Goal: Task Accomplishment & Management: Manage account settings

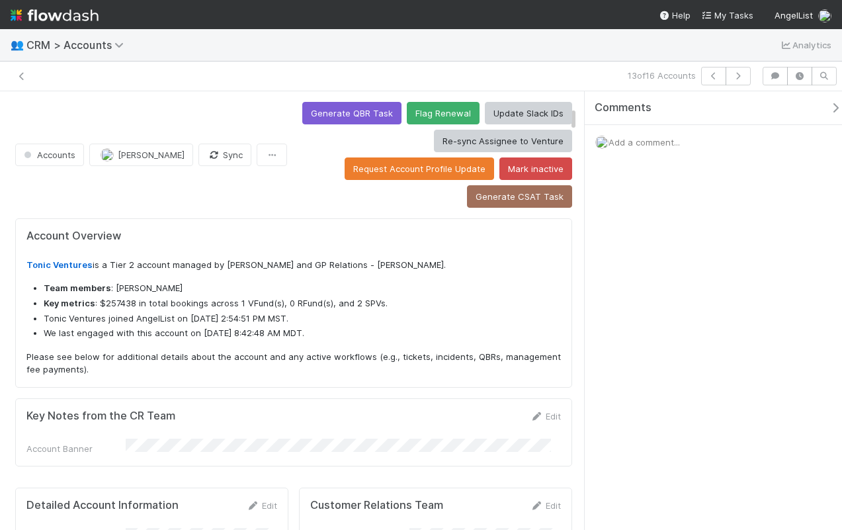
scroll to position [259, 230]
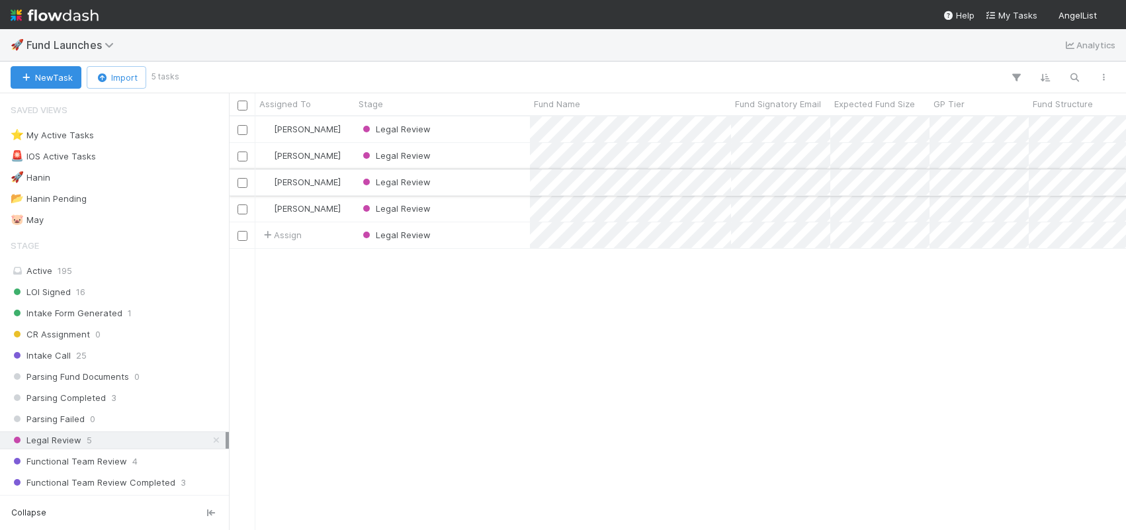
scroll to position [403, 887]
click at [115, 284] on div "LOI Signed 16" at bounding box center [118, 292] width 215 height 17
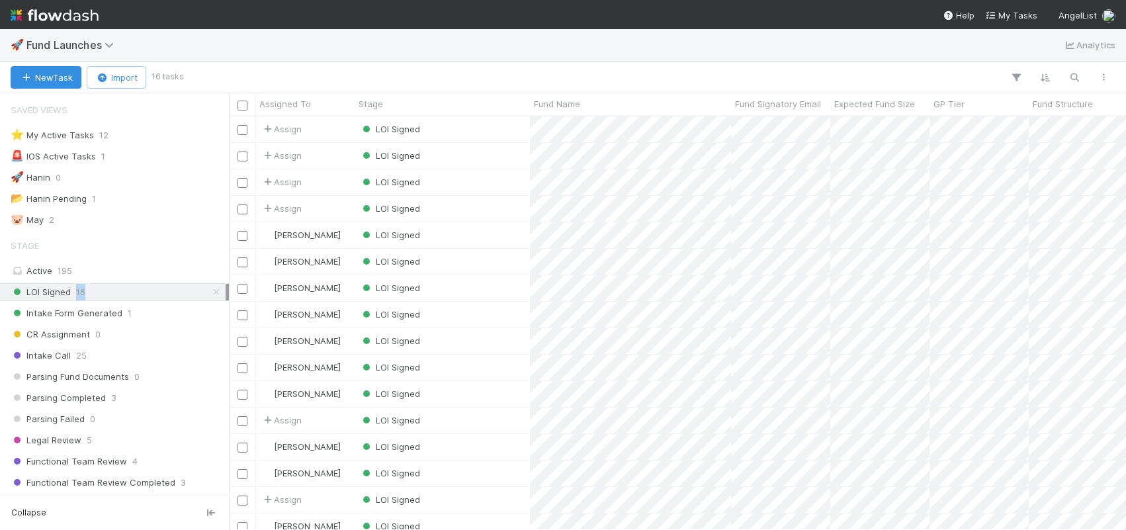
scroll to position [403, 887]
click at [490, 190] on div "LOI Signed" at bounding box center [442, 182] width 175 height 26
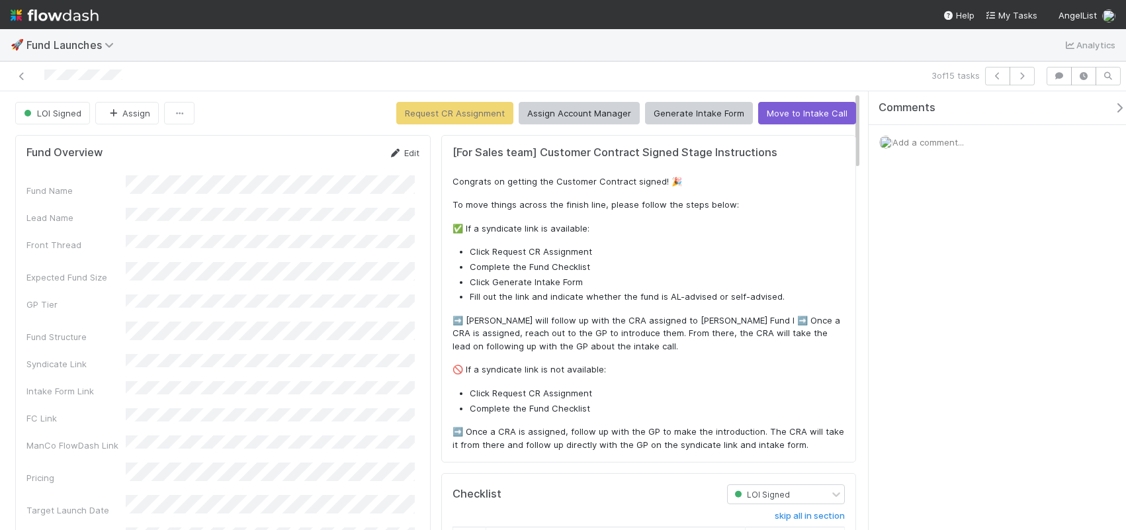
click at [402, 150] on link "Edit" at bounding box center [403, 152] width 31 height 11
click at [339, 167] on button "Save" at bounding box center [349, 157] width 38 height 22
click at [670, 114] on button "Generate Intake Form" at bounding box center [699, 113] width 108 height 22
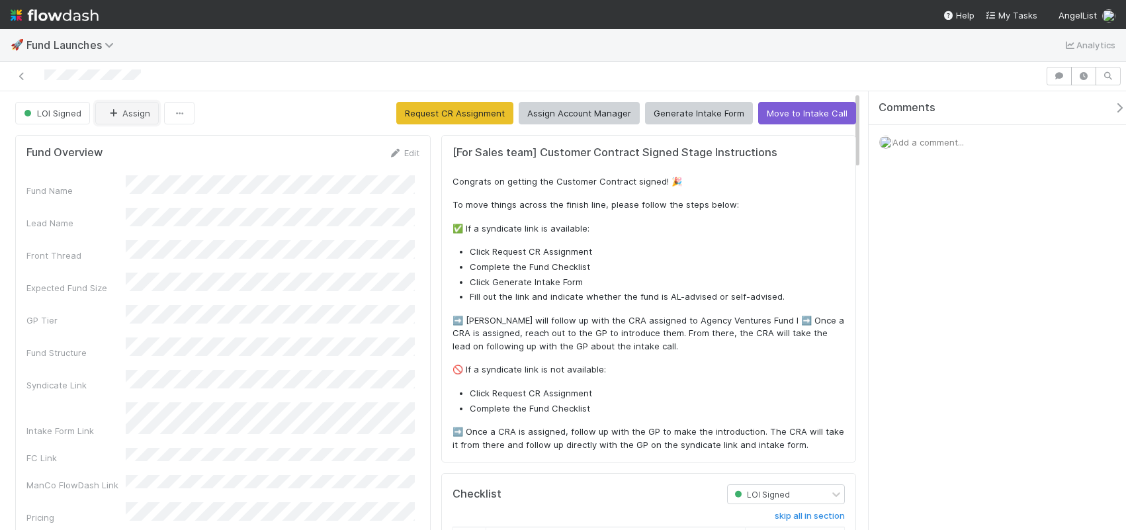
click at [126, 113] on button "Assign" at bounding box center [126, 113] width 63 height 22
click at [155, 157] on div "Karan Thapar" at bounding box center [183, 146] width 187 height 24
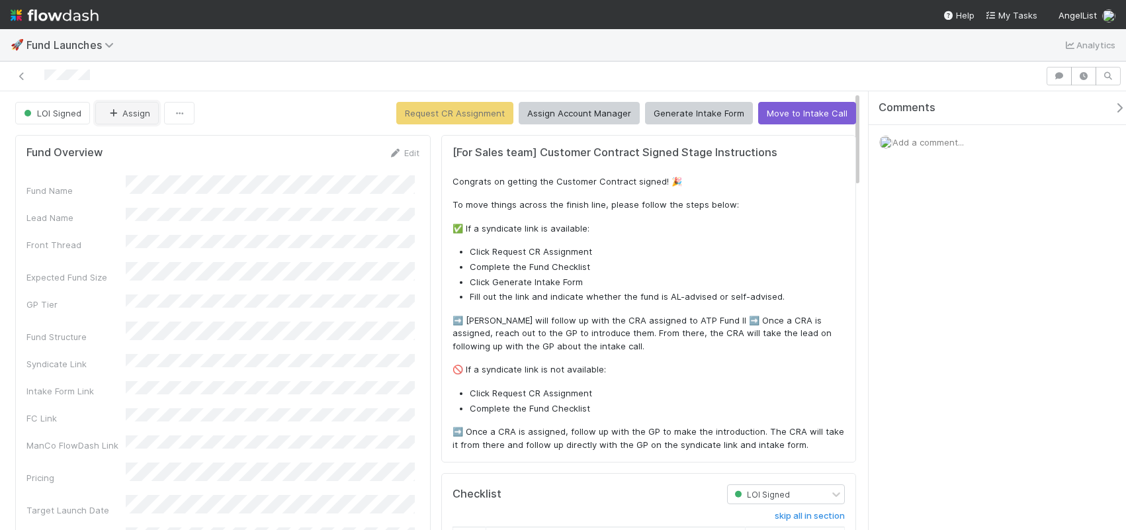
click at [121, 108] on button "Assign" at bounding box center [126, 113] width 63 height 22
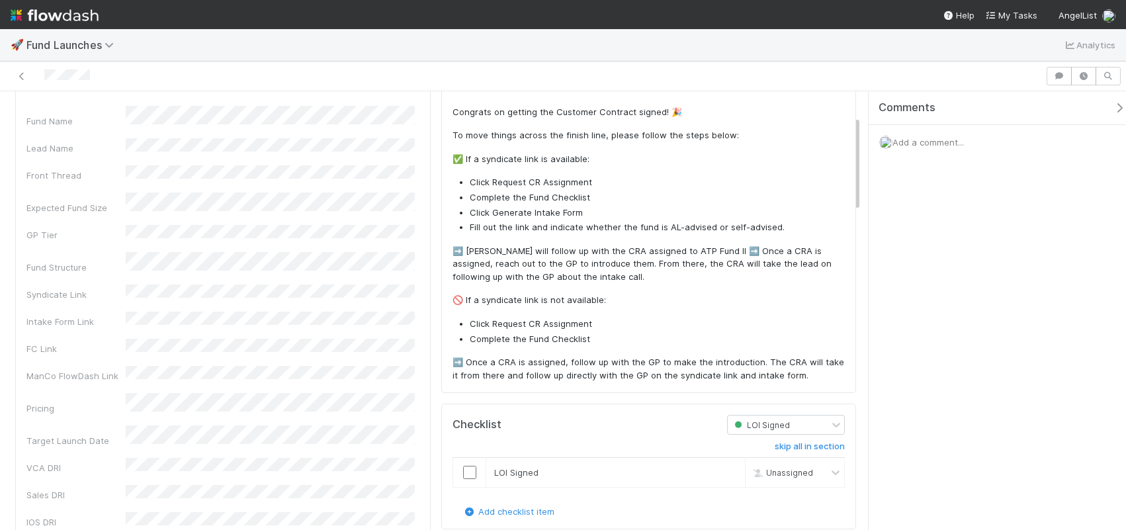
scroll to position [116, 0]
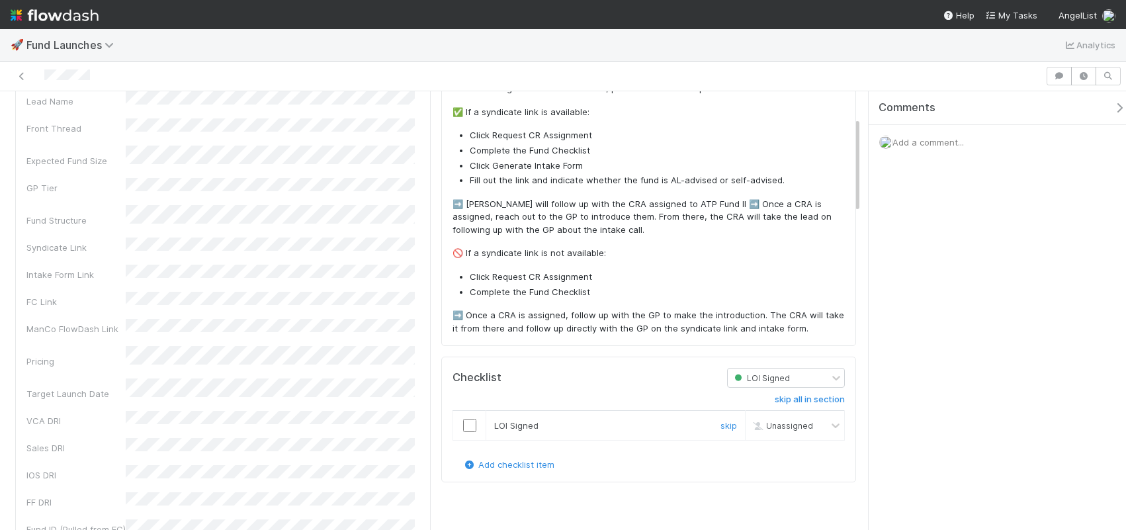
click at [469, 424] on input "checkbox" at bounding box center [469, 425] width 13 height 13
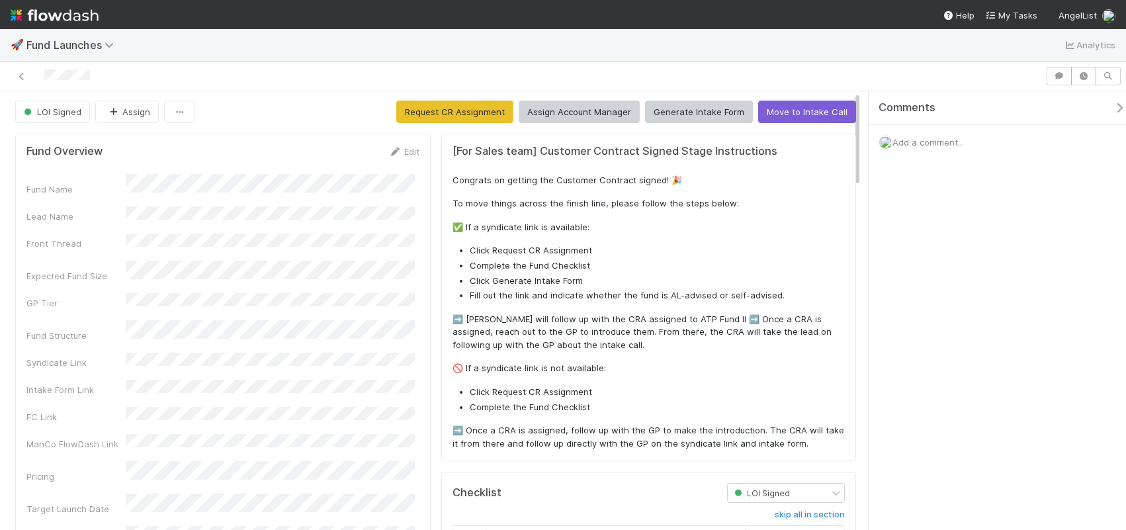
scroll to position [0, 0]
click at [403, 151] on link "Edit" at bounding box center [403, 152] width 31 height 11
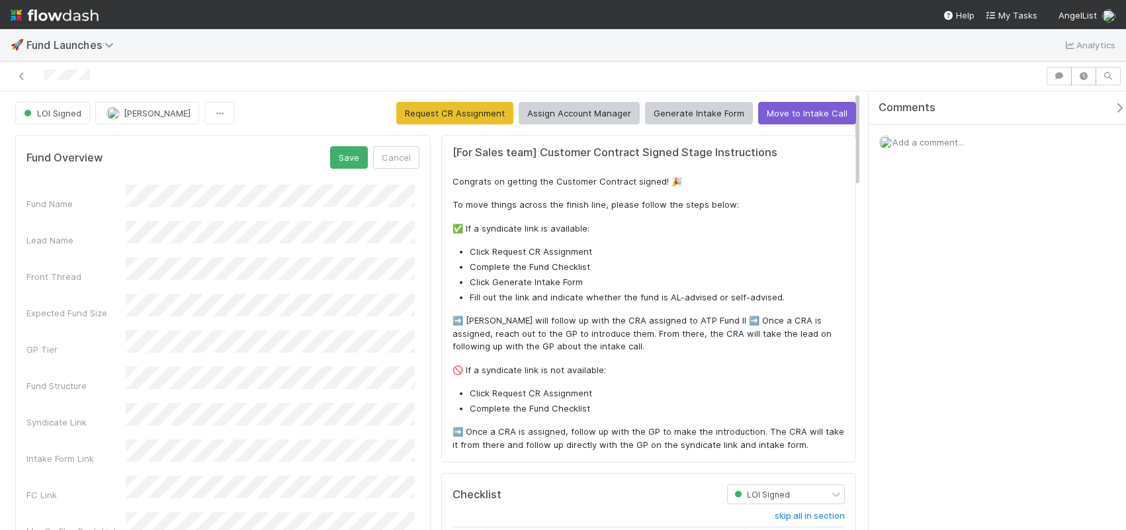
click at [339, 158] on button "Save" at bounding box center [349, 157] width 38 height 22
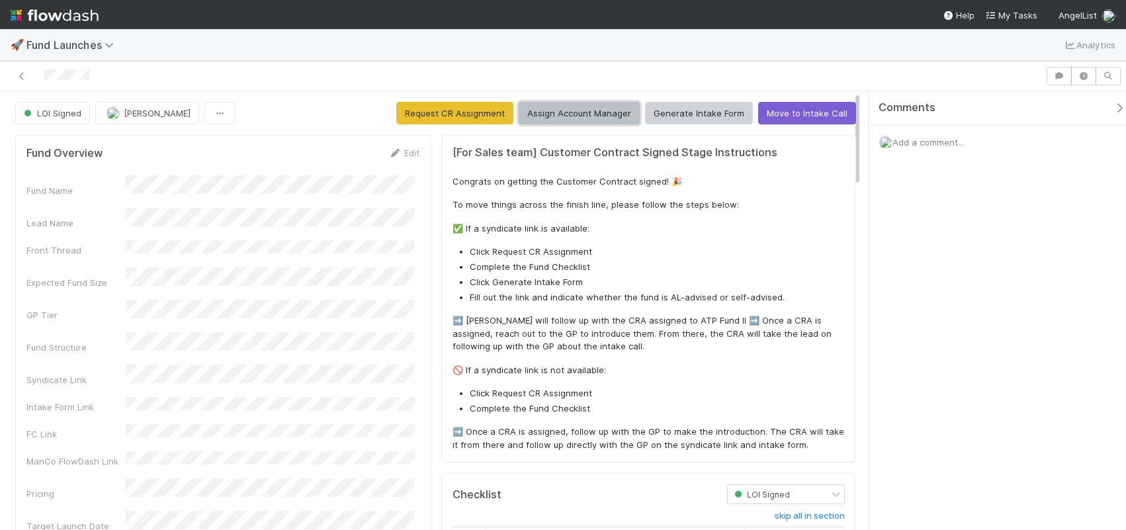
click at [612, 114] on button "Assign Account Manager" at bounding box center [579, 113] width 121 height 22
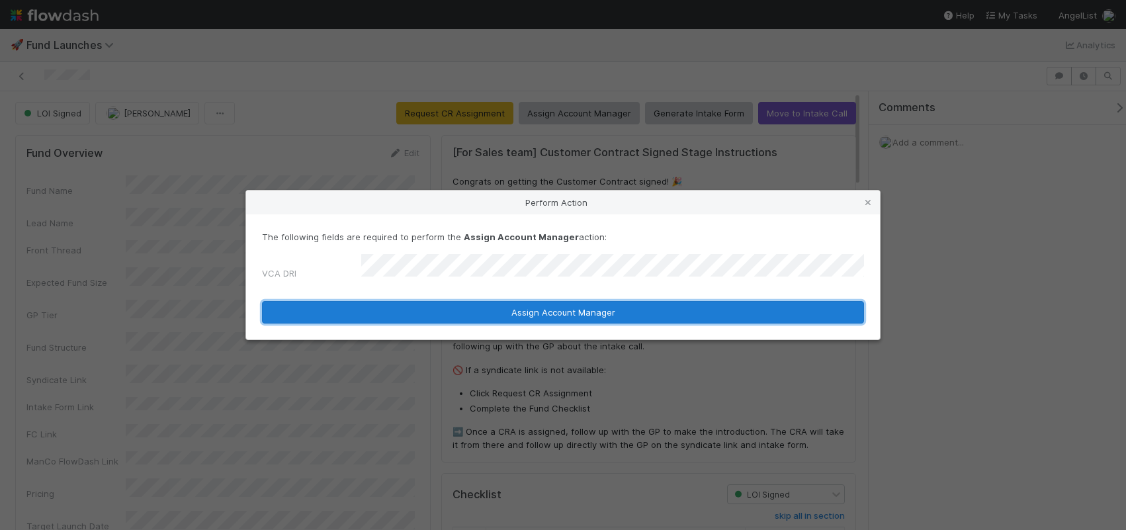
click at [501, 312] on button "Assign Account Manager" at bounding box center [563, 312] width 602 height 22
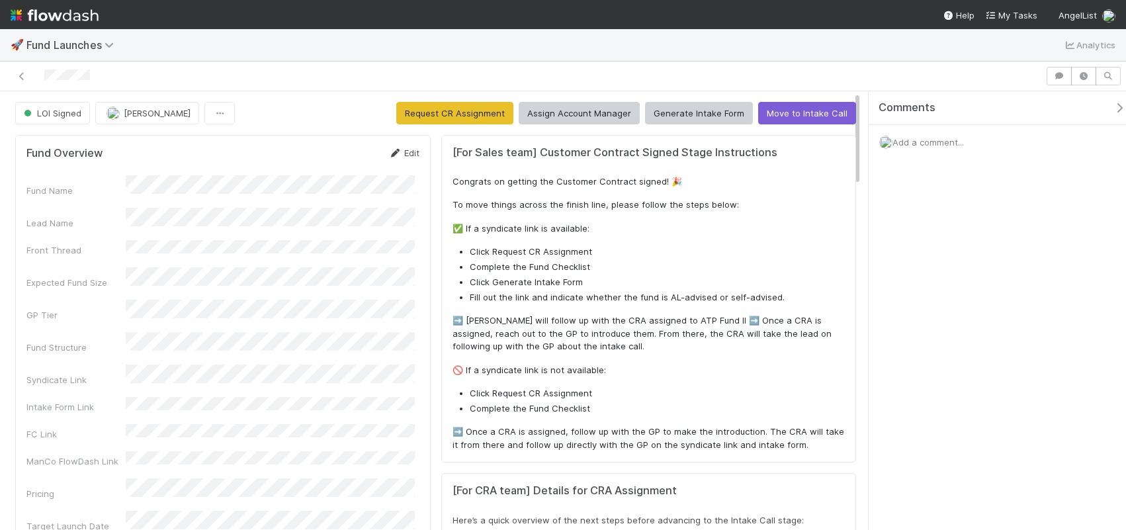
click at [405, 154] on link "Edit" at bounding box center [403, 152] width 31 height 11
click at [347, 151] on button "Save" at bounding box center [349, 157] width 38 height 22
click at [717, 105] on button "Generate Intake Form" at bounding box center [699, 113] width 108 height 22
